Goal: Task Accomplishment & Management: Complete application form

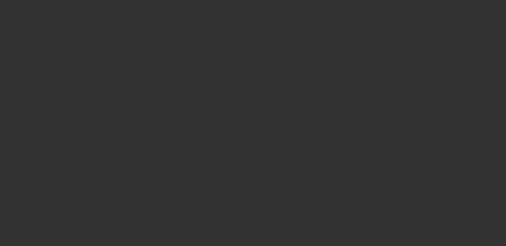
select select "3"
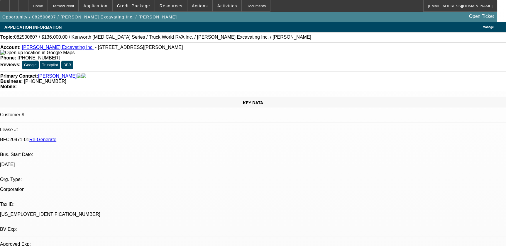
select select "0"
select select "6"
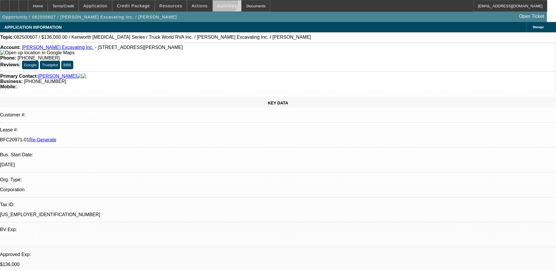
click at [215, 3] on span at bounding box center [227, 6] width 29 height 14
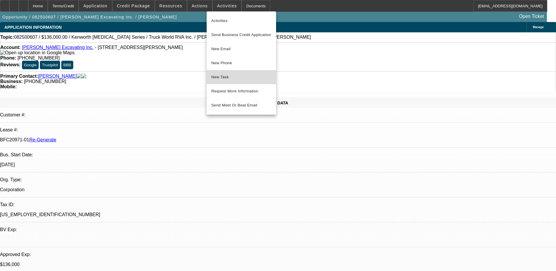
click at [226, 77] on span "New Task" at bounding box center [241, 77] width 60 height 7
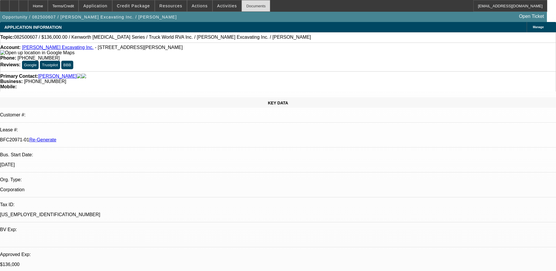
click at [246, 5] on div "Documents" at bounding box center [256, 6] width 29 height 12
click at [243, 8] on div "Documents" at bounding box center [256, 6] width 29 height 12
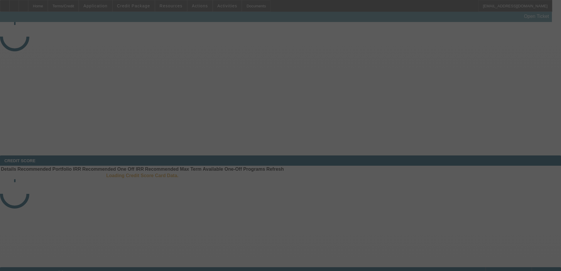
select select "3"
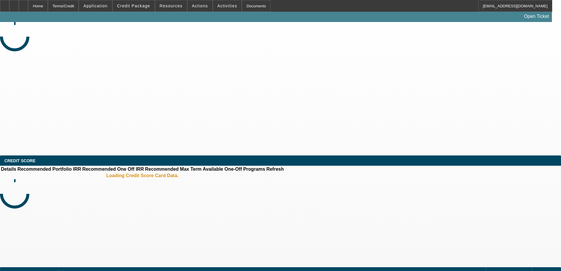
select select "0"
select select "2"
select select "0"
select select "2"
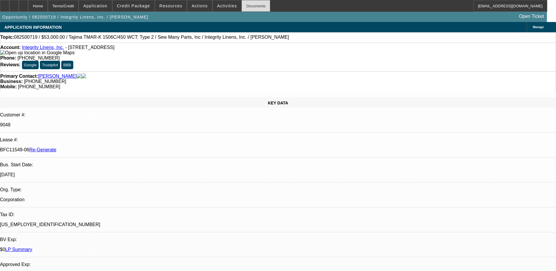
click at [245, 8] on div "Documents" at bounding box center [256, 6] width 29 height 12
click at [227, 6] on span at bounding box center [227, 6] width 29 height 14
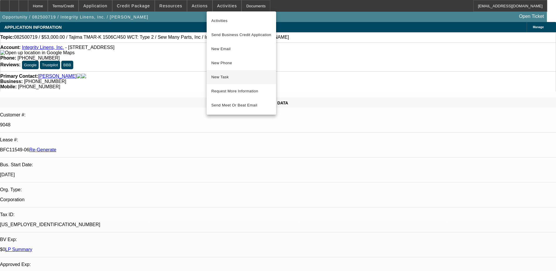
click at [231, 75] on span "New Task" at bounding box center [241, 77] width 60 height 7
